Goal: Information Seeking & Learning: Learn about a topic

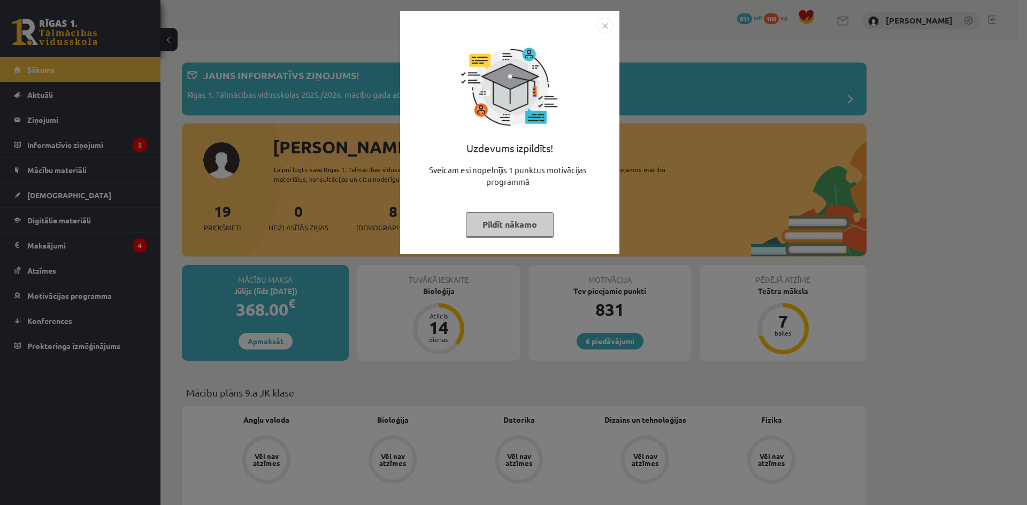
click at [605, 24] on img "Close" at bounding box center [605, 26] width 16 height 16
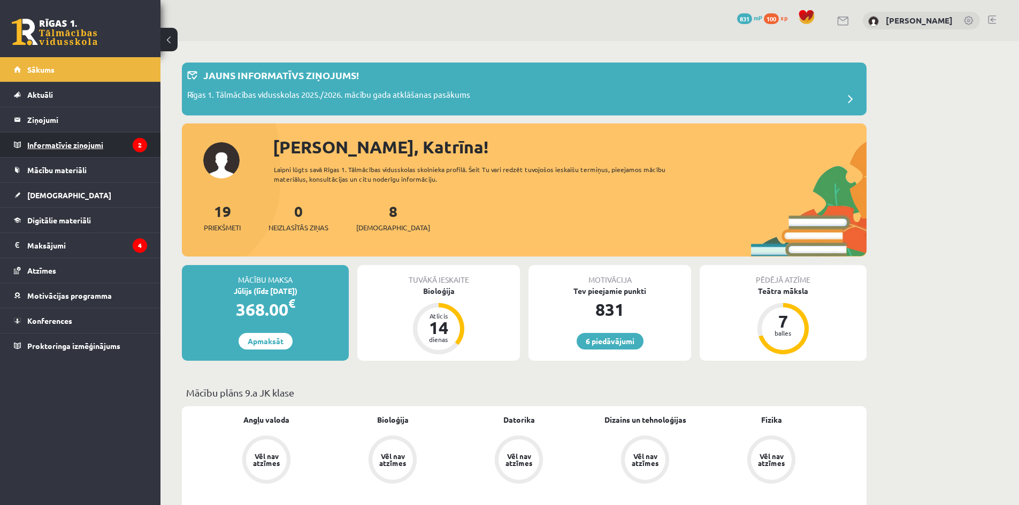
click at [86, 149] on legend "Informatīvie ziņojumi 2" at bounding box center [87, 145] width 120 height 25
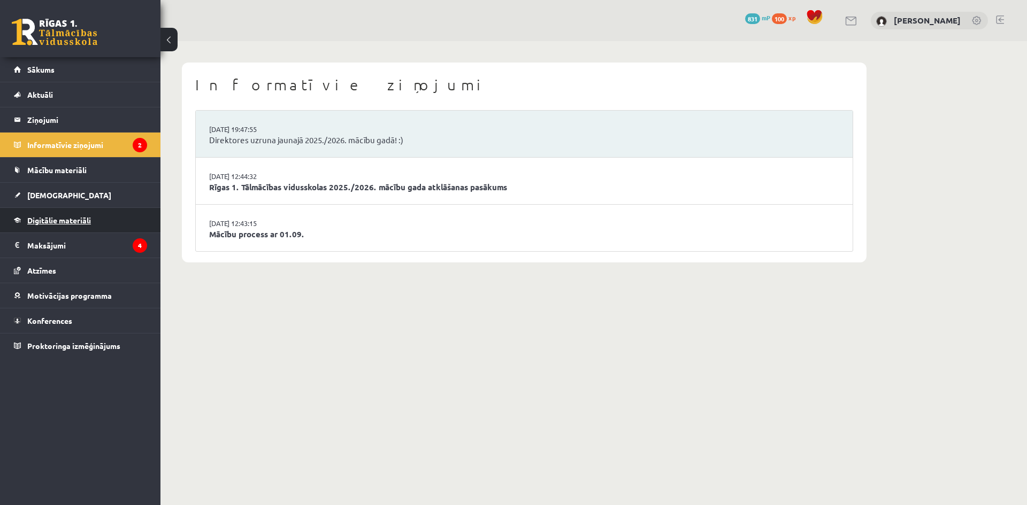
click at [86, 226] on link "Digitālie materiāli" at bounding box center [80, 220] width 133 height 25
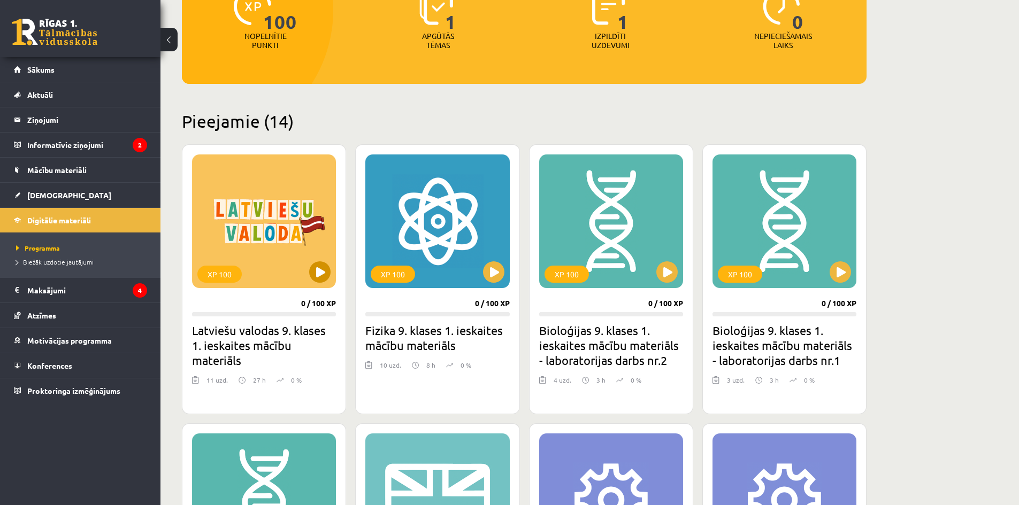
scroll to position [214, 0]
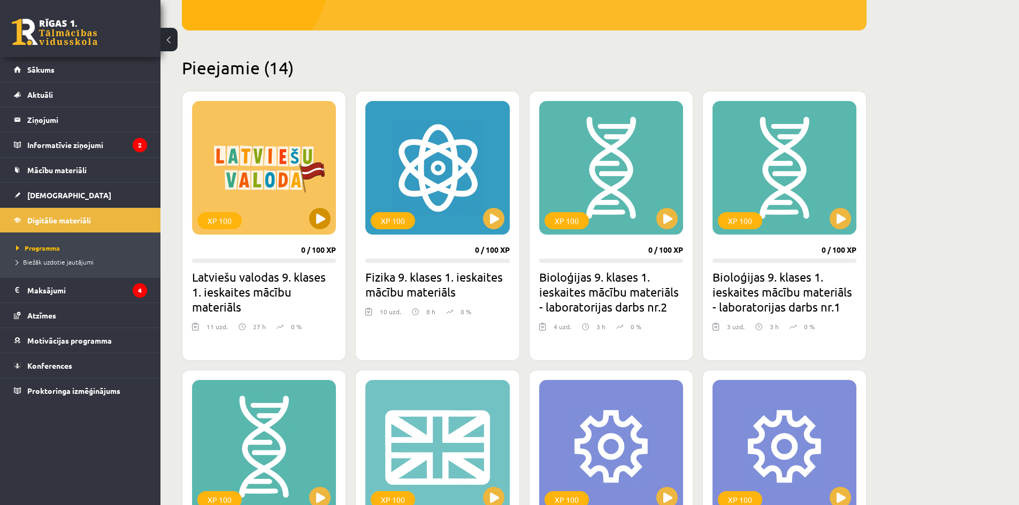
click at [273, 173] on div "XP 100" at bounding box center [264, 168] width 144 height 134
click at [265, 190] on div "XP 100" at bounding box center [264, 168] width 144 height 134
click at [259, 292] on h2 "Latviešu valodas 9. klases 1. ieskaites mācību materiāls" at bounding box center [264, 291] width 144 height 45
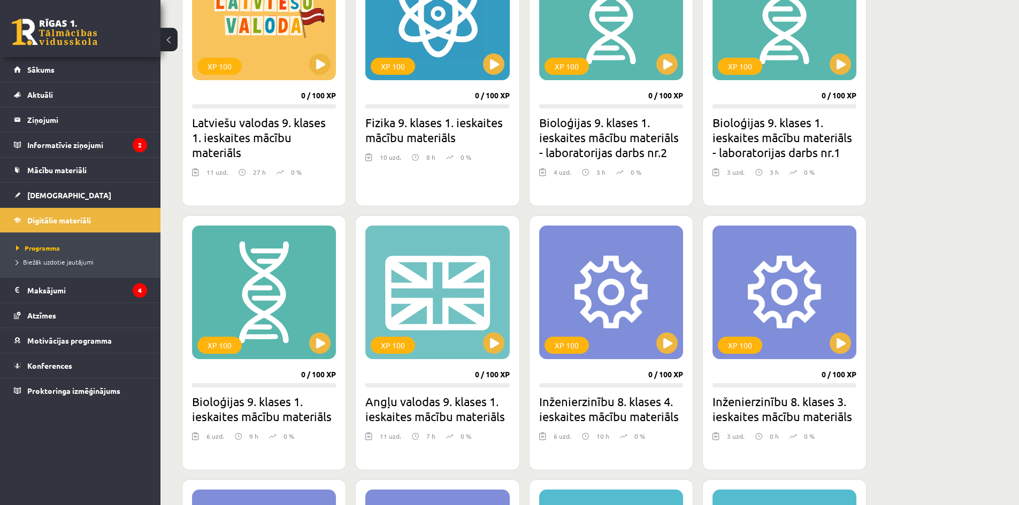
scroll to position [374, 0]
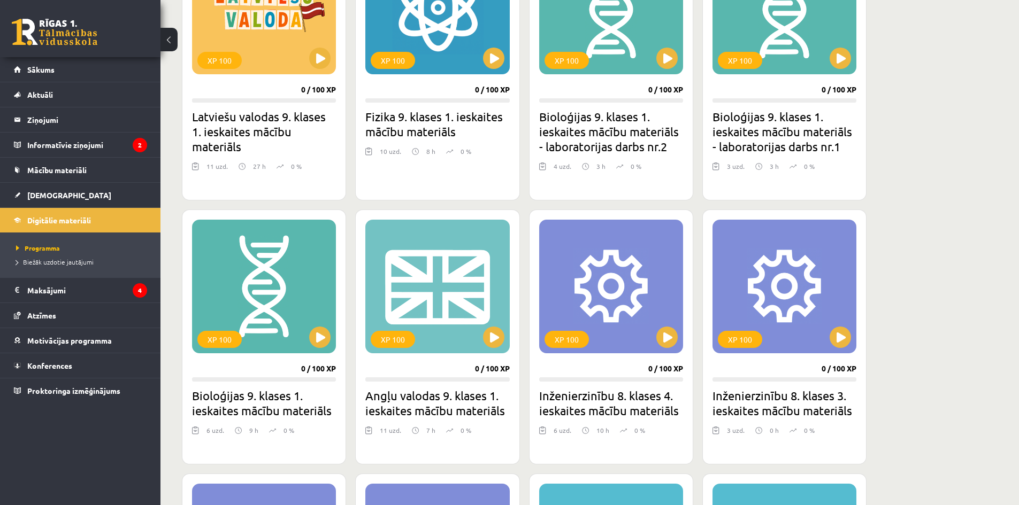
click at [433, 125] on h2 "Fizika 9. klases 1. ieskaites mācību materiāls" at bounding box center [437, 124] width 144 height 30
click at [621, 125] on h2 "Bioloģijas 9. klases 1. ieskaites mācību materiāls - laboratorijas darbs nr.2" at bounding box center [611, 131] width 144 height 45
click at [770, 115] on h2 "Bioloģijas 9. klases 1. ieskaites mācību materiāls - laboratorijas darbs nr.1" at bounding box center [784, 131] width 144 height 45
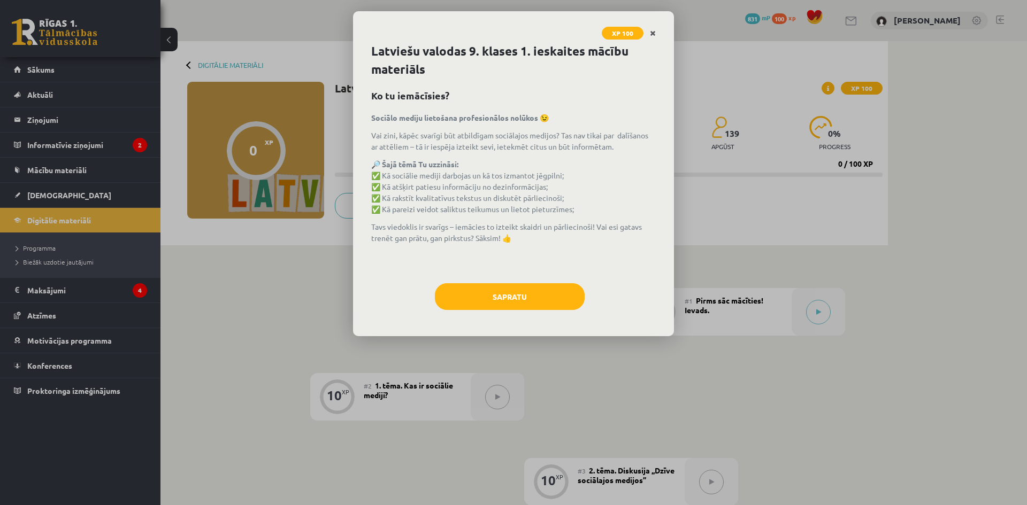
click at [654, 34] on icon "Close" at bounding box center [653, 33] width 6 height 7
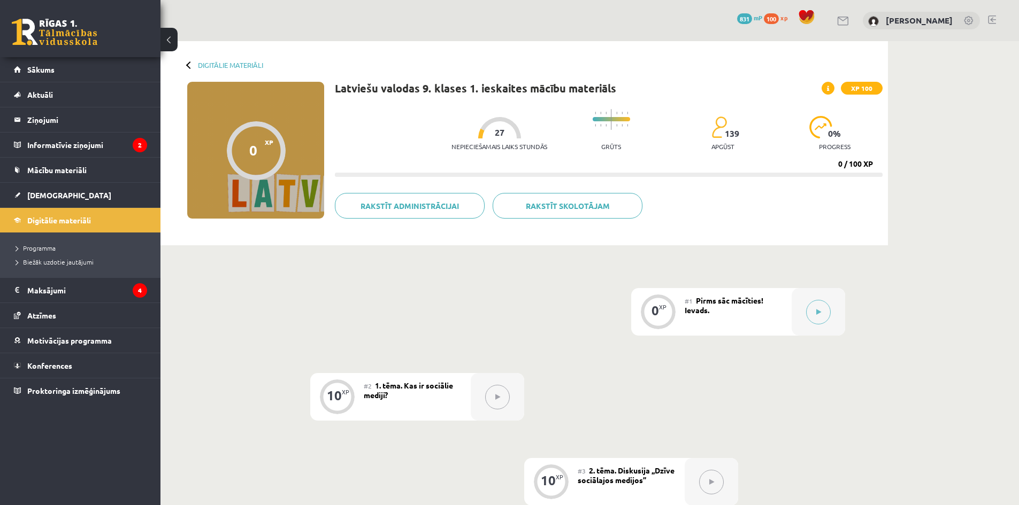
click at [508, 402] on button at bounding box center [497, 397] width 25 height 25
click at [491, 402] on button at bounding box center [497, 397] width 25 height 25
click at [236, 67] on link "Digitālie materiāli" at bounding box center [230, 65] width 65 height 8
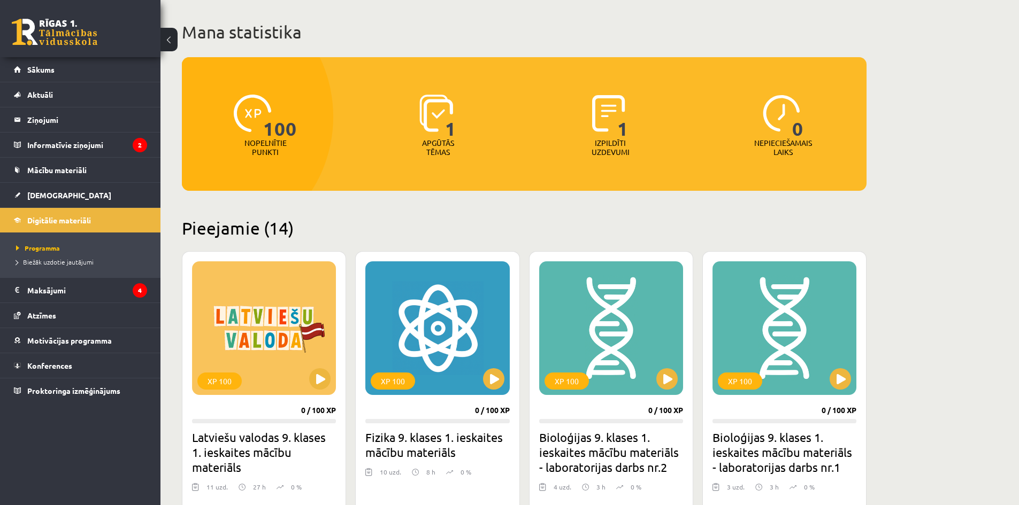
scroll to position [107, 0]
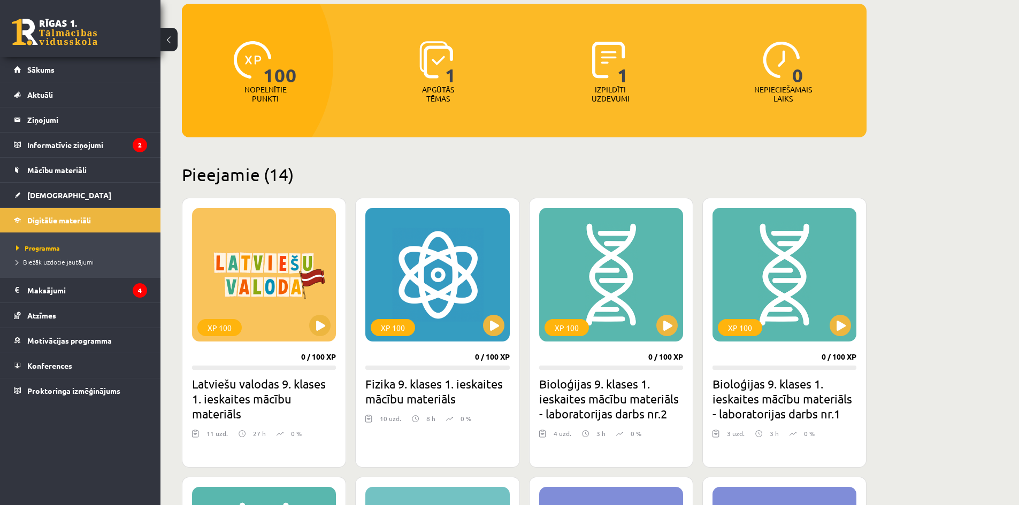
click at [613, 63] on img at bounding box center [608, 59] width 33 height 37
click at [667, 335] on button at bounding box center [666, 325] width 21 height 21
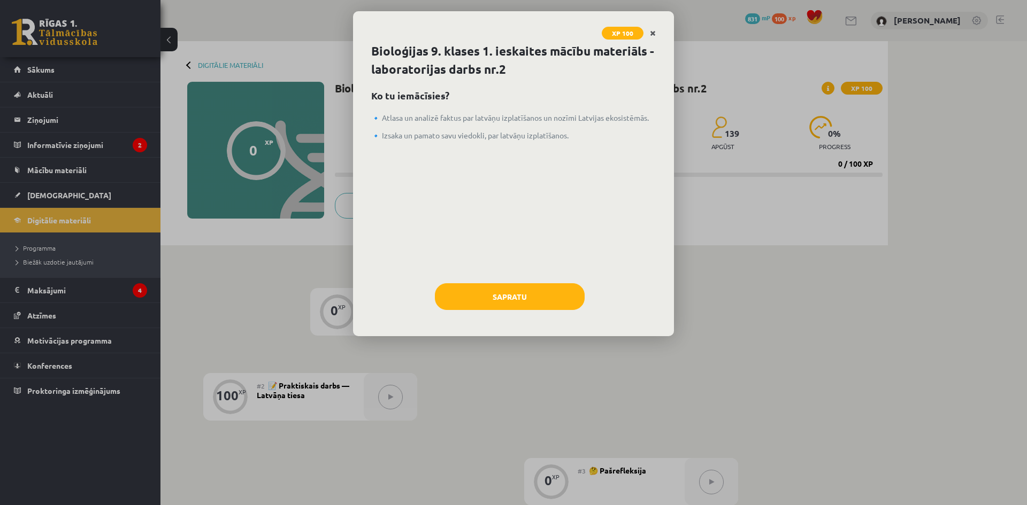
click at [654, 32] on icon "Close" at bounding box center [653, 33] width 6 height 7
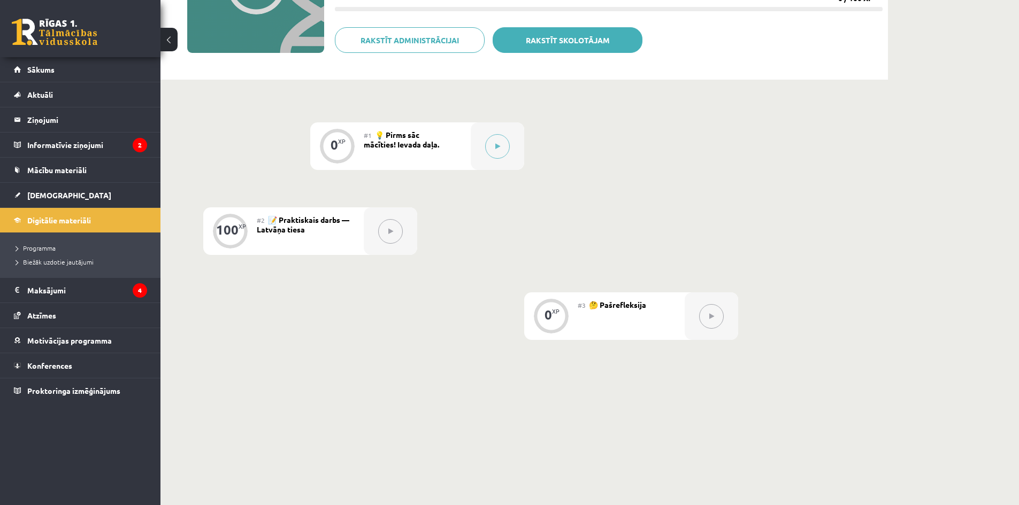
scroll to position [188, 0]
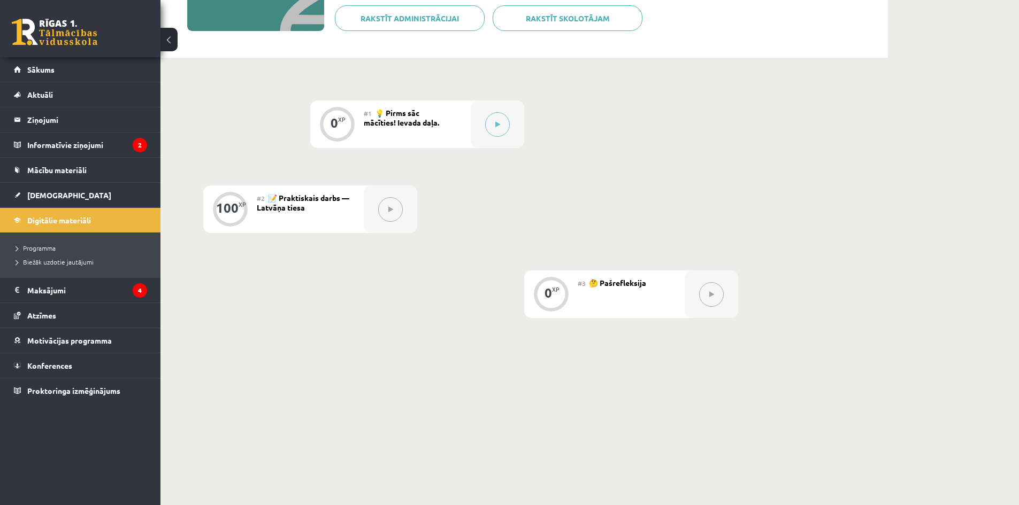
click at [395, 211] on button at bounding box center [390, 209] width 25 height 25
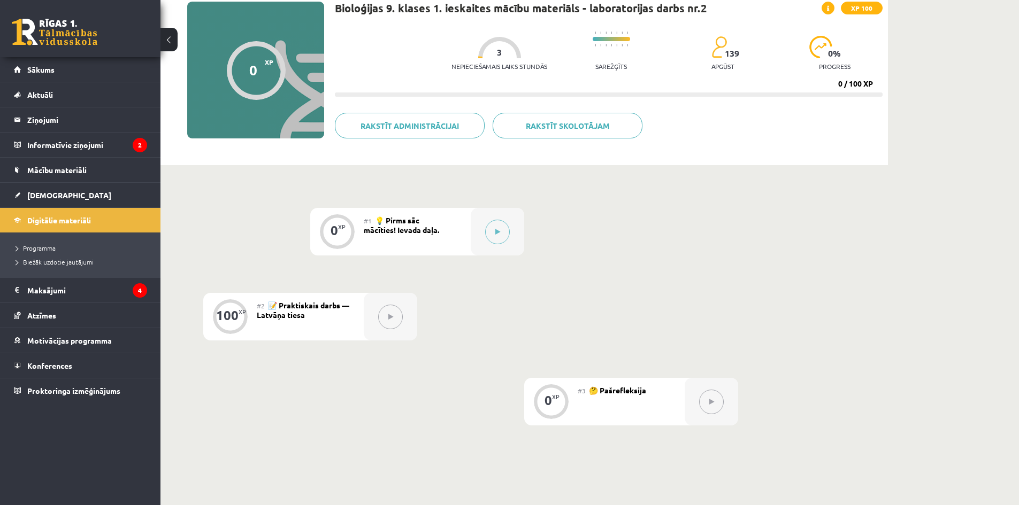
scroll to position [0, 0]
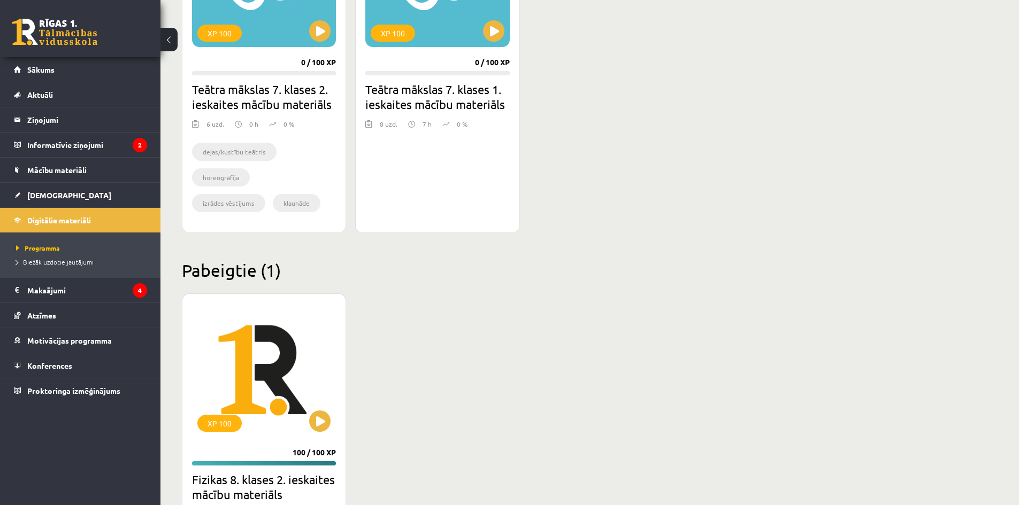
scroll to position [1348, 0]
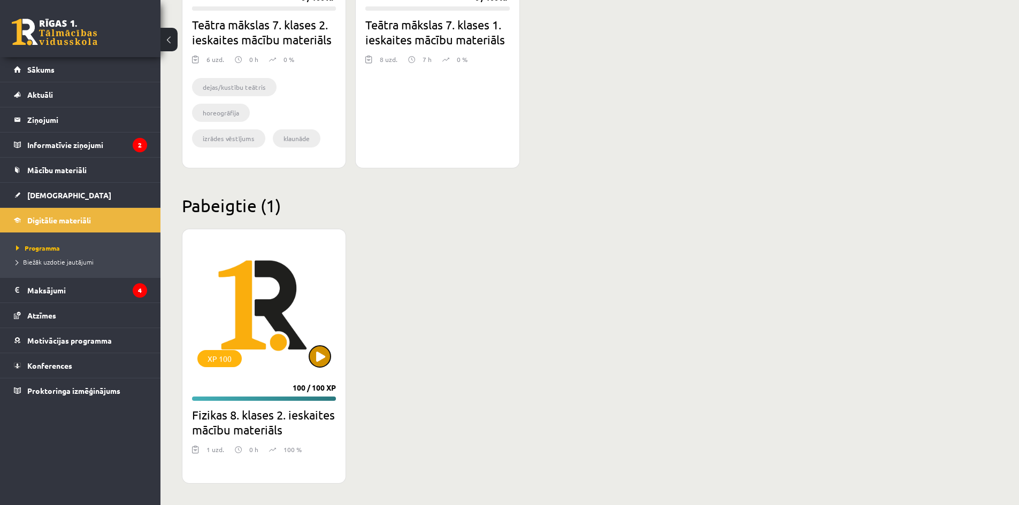
click at [323, 360] on button at bounding box center [319, 356] width 21 height 21
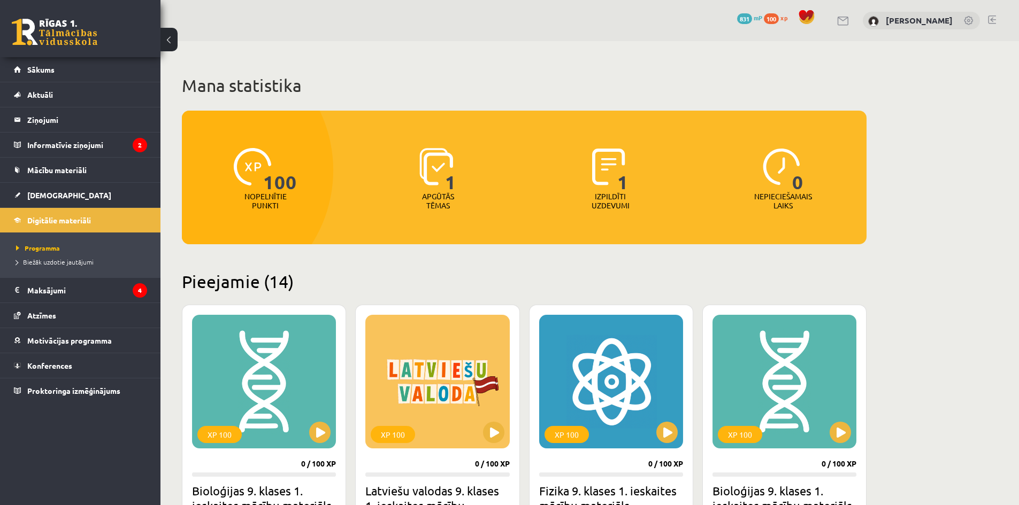
click at [610, 172] on img at bounding box center [608, 166] width 33 height 37
click at [65, 190] on link "[DEMOGRAPHIC_DATA]" at bounding box center [80, 195] width 133 height 25
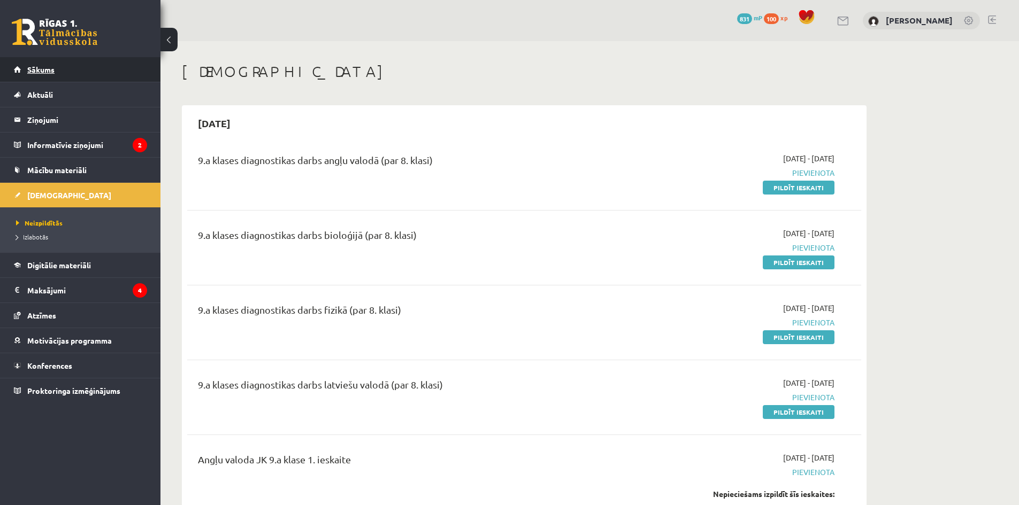
click at [56, 76] on link "Sākums" at bounding box center [80, 69] width 133 height 25
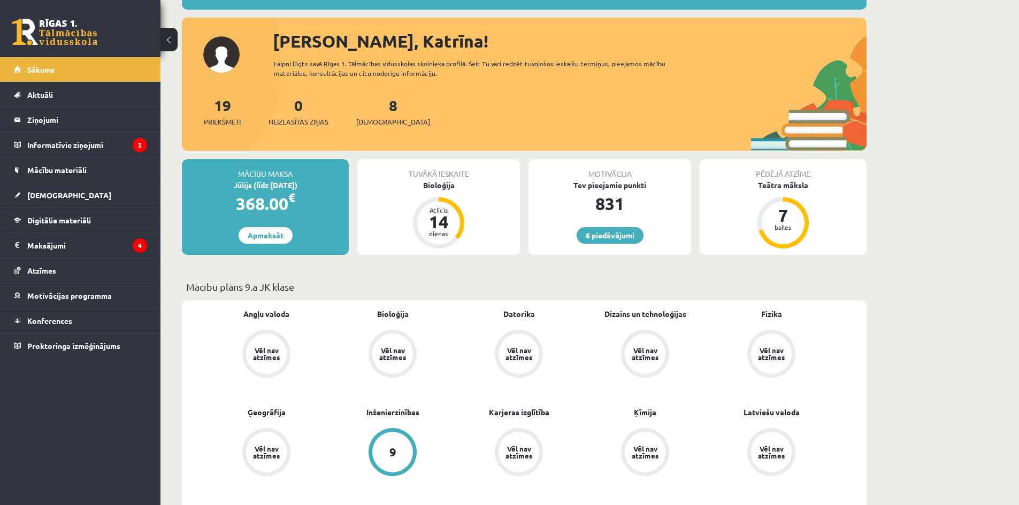
scroll to position [107, 0]
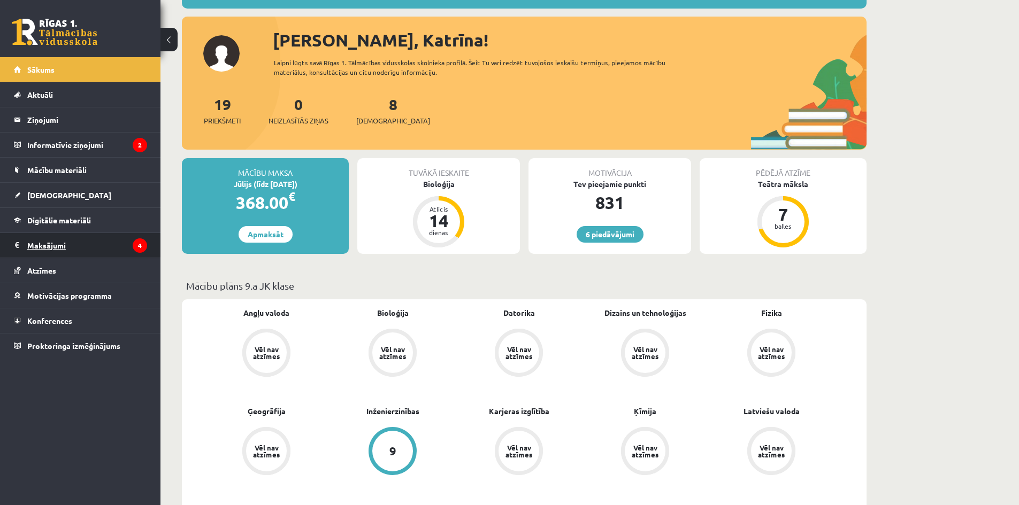
click at [63, 251] on legend "Maksājumi 4" at bounding box center [87, 245] width 120 height 25
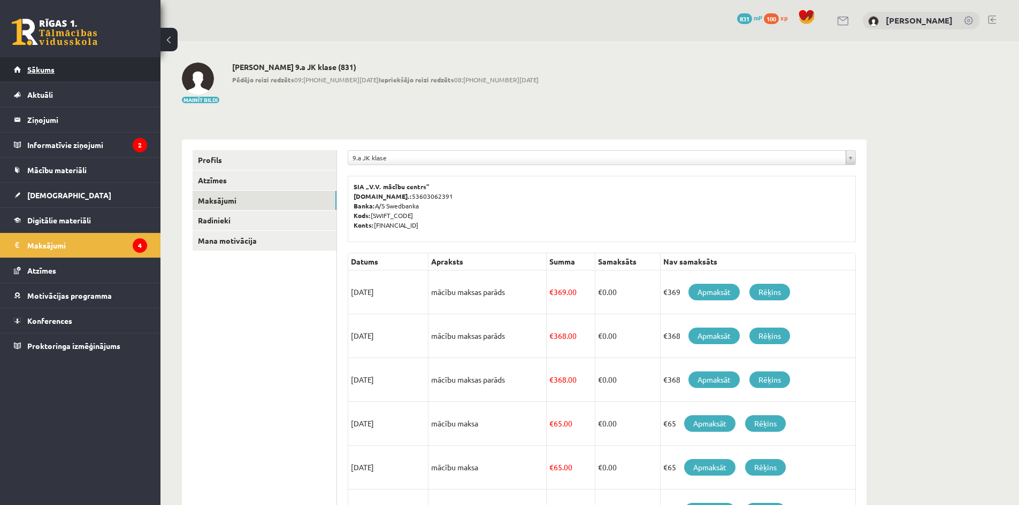
click at [58, 70] on link "Sākums" at bounding box center [80, 69] width 133 height 25
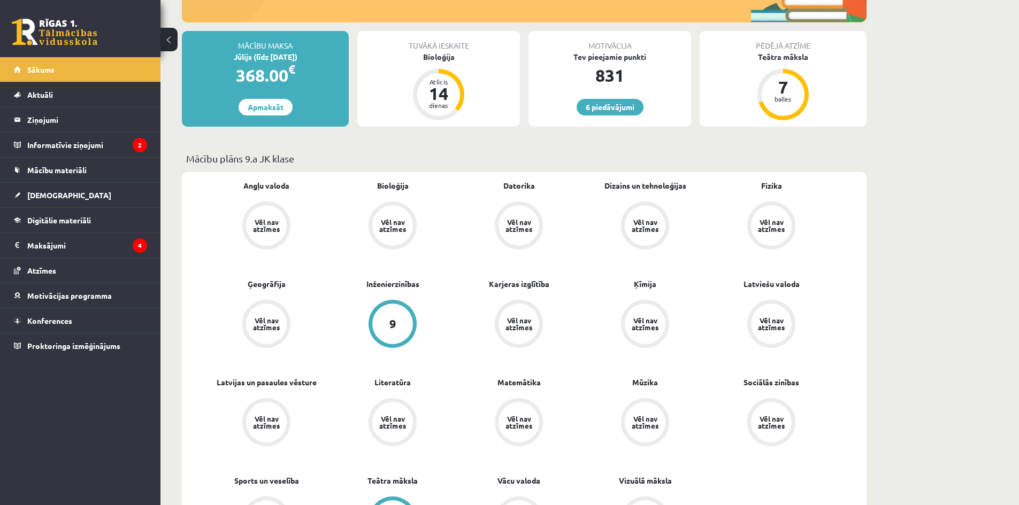
scroll to position [267, 0]
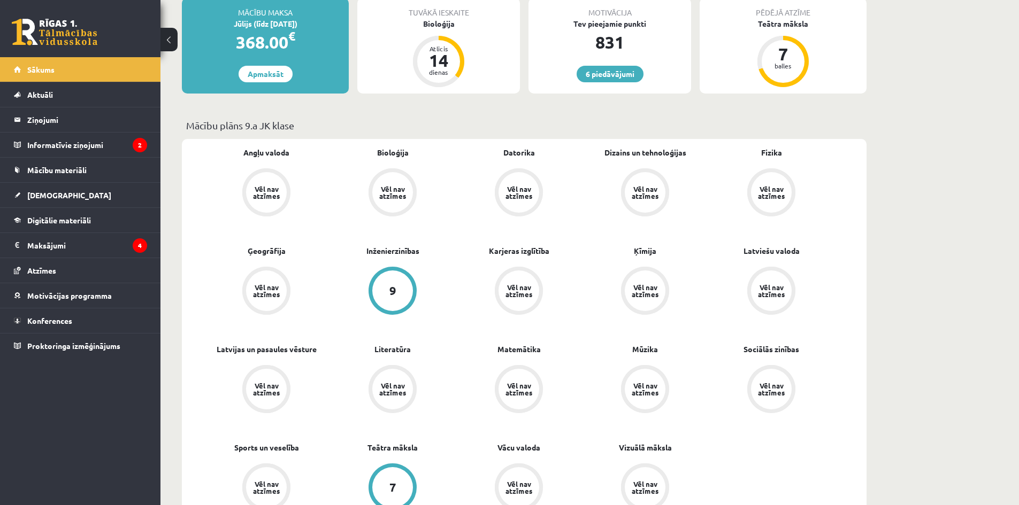
click at [399, 296] on div "9" at bounding box center [392, 291] width 41 height 41
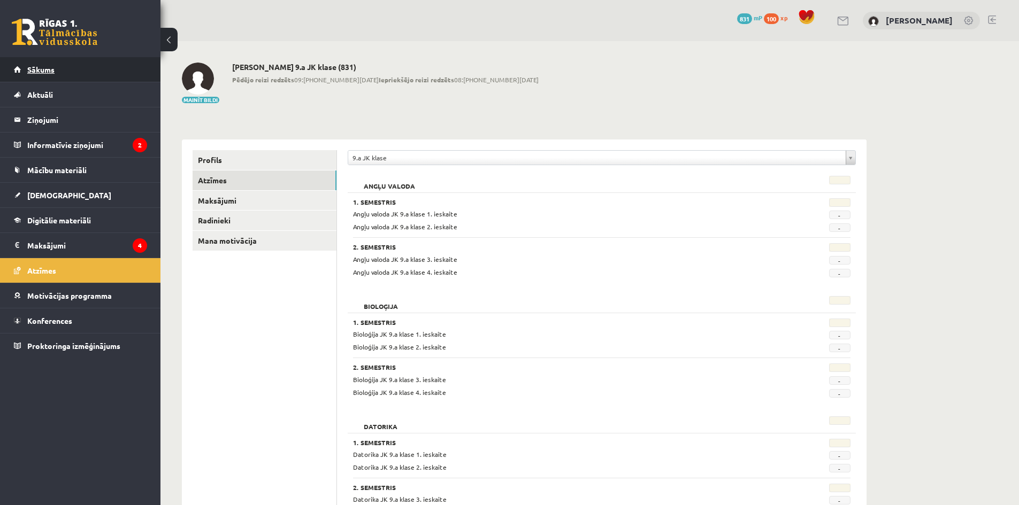
click at [63, 65] on link "Sākums" at bounding box center [80, 69] width 133 height 25
